Goal: Find specific page/section: Find specific page/section

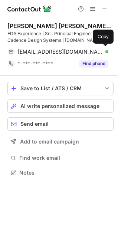
scroll to position [167, 118]
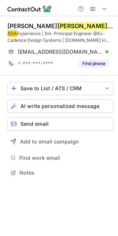
click at [103, 8] on span at bounding box center [104, 9] width 6 height 6
